Goal: Transaction & Acquisition: Obtain resource

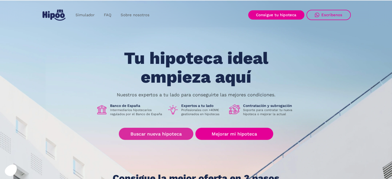
click at [149, 132] on link "Buscar nueva hipoteca" at bounding box center [156, 134] width 75 height 12
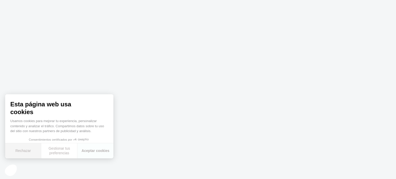
click at [32, 151] on button "Rechazar" at bounding box center [23, 150] width 36 height 15
